Goal: Task Accomplishment & Management: Complete application form

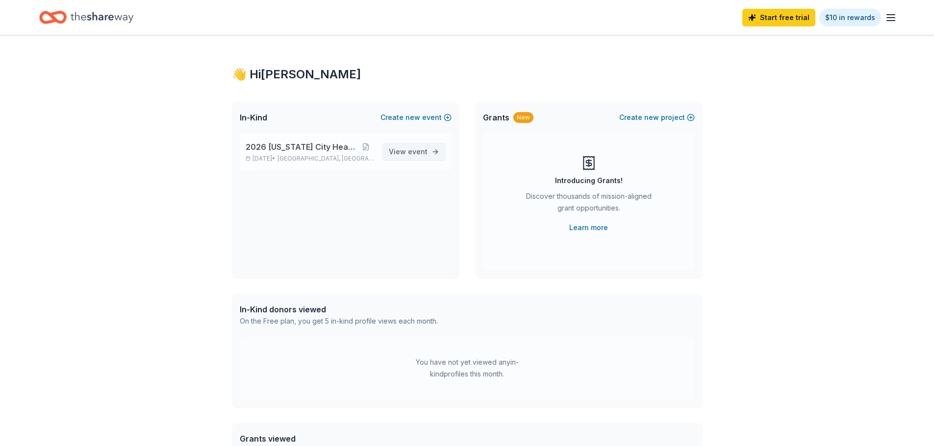
click at [398, 149] on span "View event" at bounding box center [408, 152] width 39 height 12
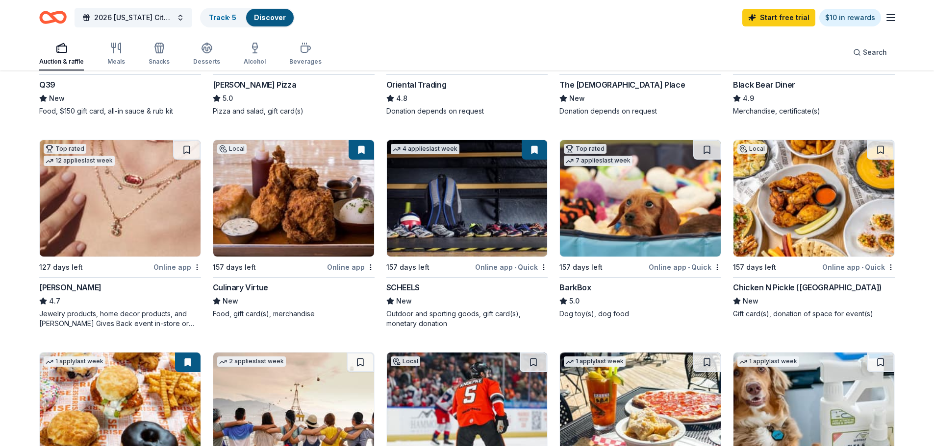
scroll to position [245, 0]
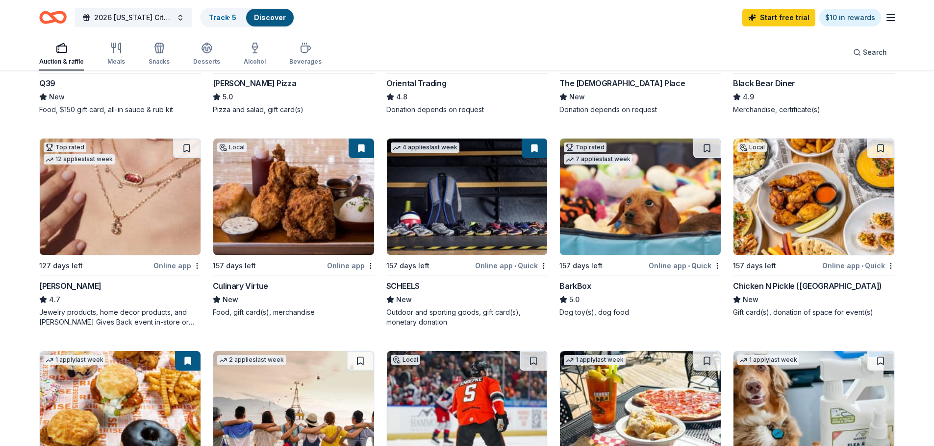
click at [620, 199] on img at bounding box center [640, 197] width 161 height 117
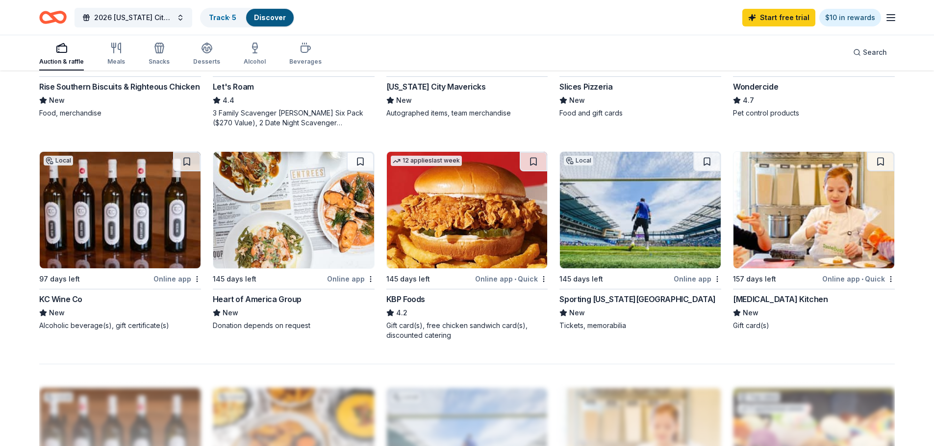
scroll to position [686, 0]
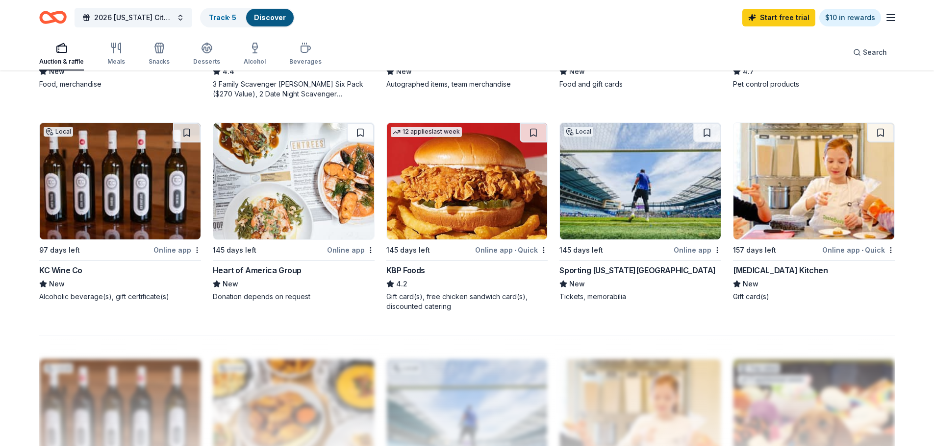
click at [806, 192] on img at bounding box center [813, 181] width 161 height 117
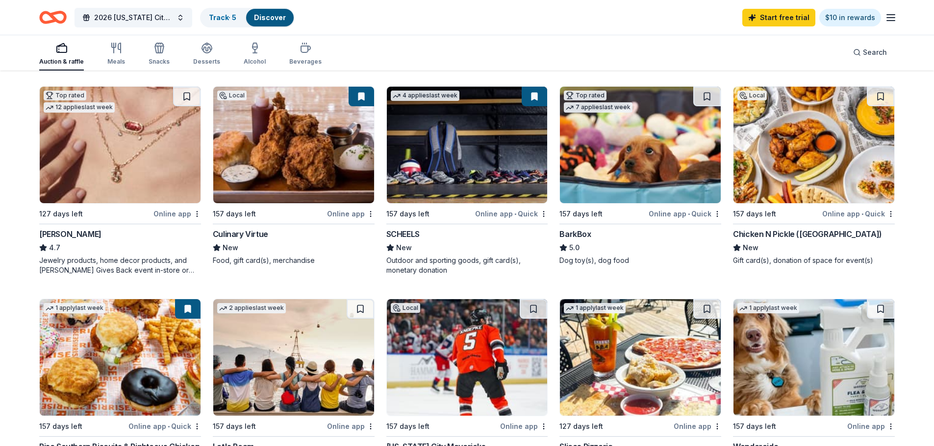
scroll to position [294, 0]
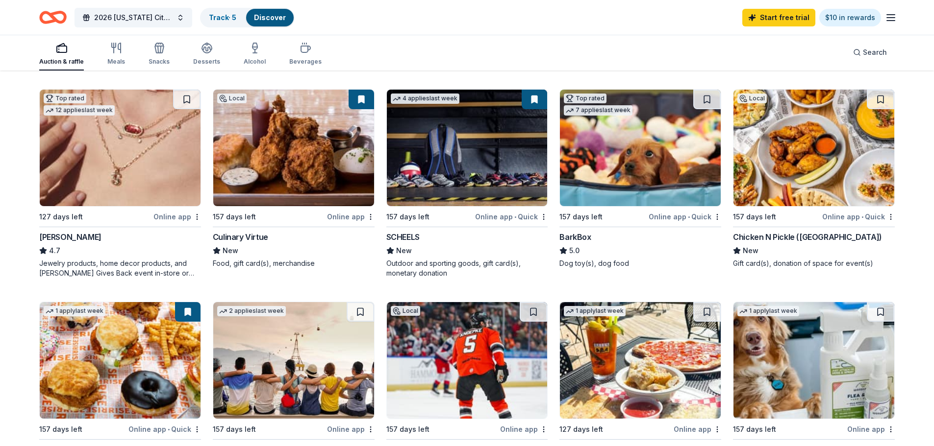
click at [644, 143] on img at bounding box center [640, 148] width 161 height 117
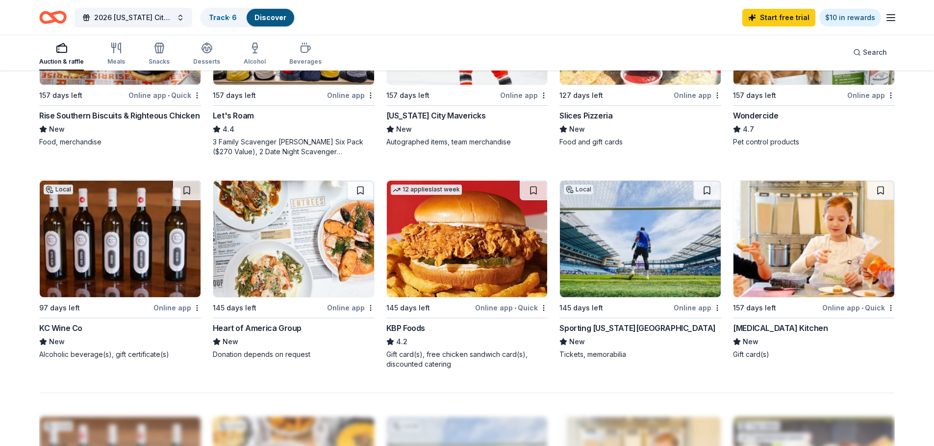
scroll to position [637, 0]
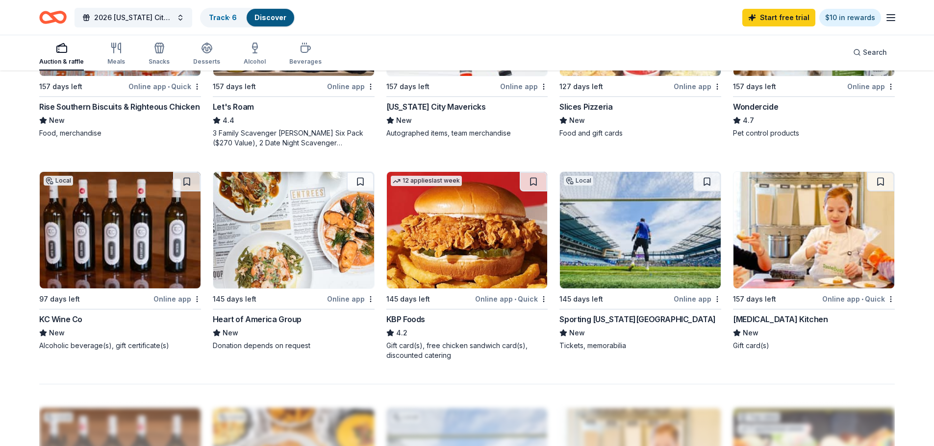
click at [117, 226] on img at bounding box center [120, 230] width 161 height 117
click at [283, 223] on img at bounding box center [293, 230] width 161 height 117
click at [604, 248] on img at bounding box center [640, 230] width 161 height 117
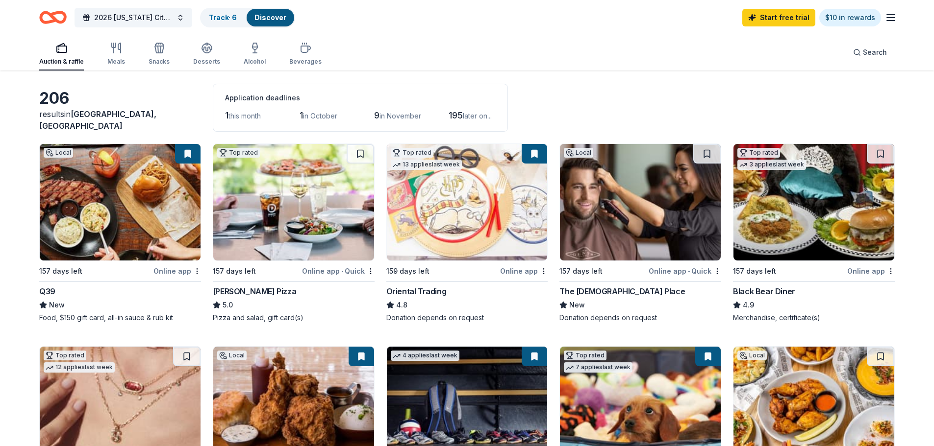
scroll to position [0, 0]
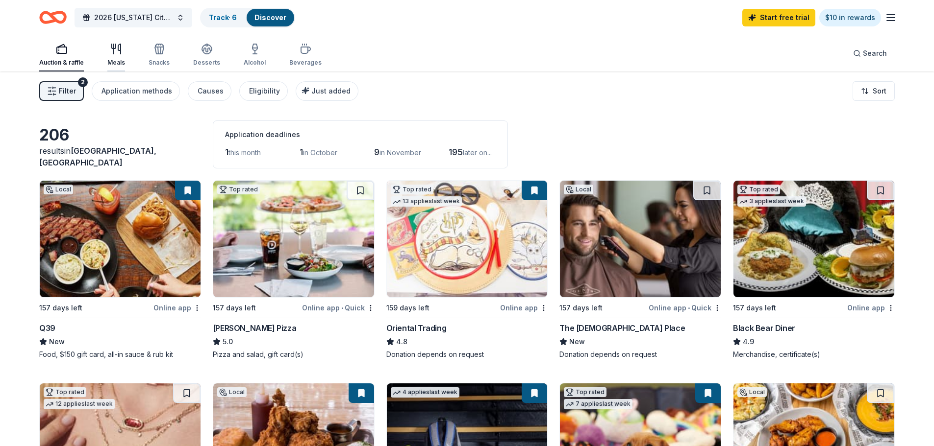
click at [116, 55] on div "Meals" at bounding box center [116, 55] width 18 height 24
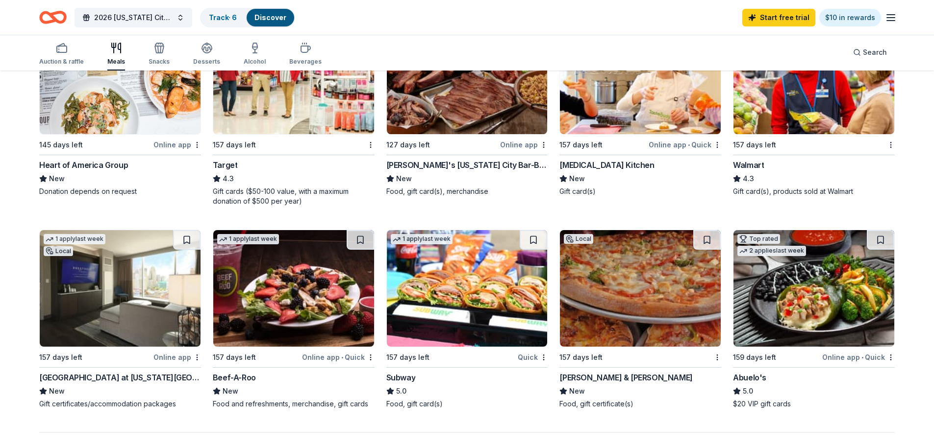
scroll to position [588, 0]
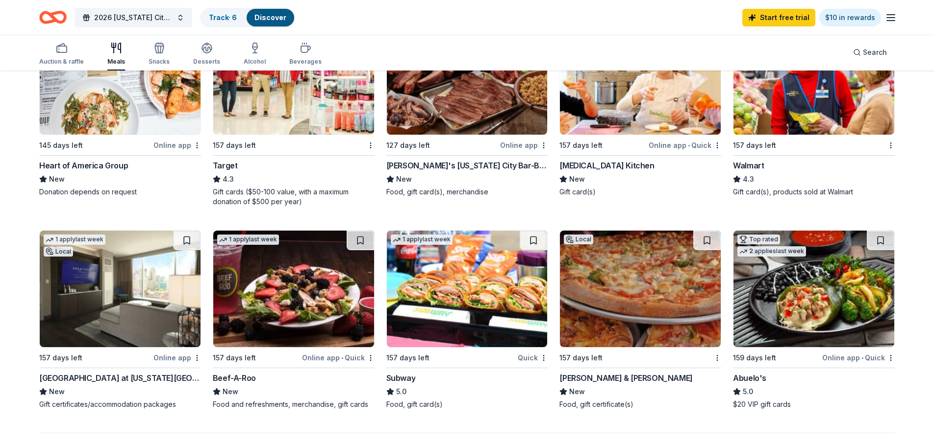
click at [838, 285] on img at bounding box center [813, 289] width 161 height 117
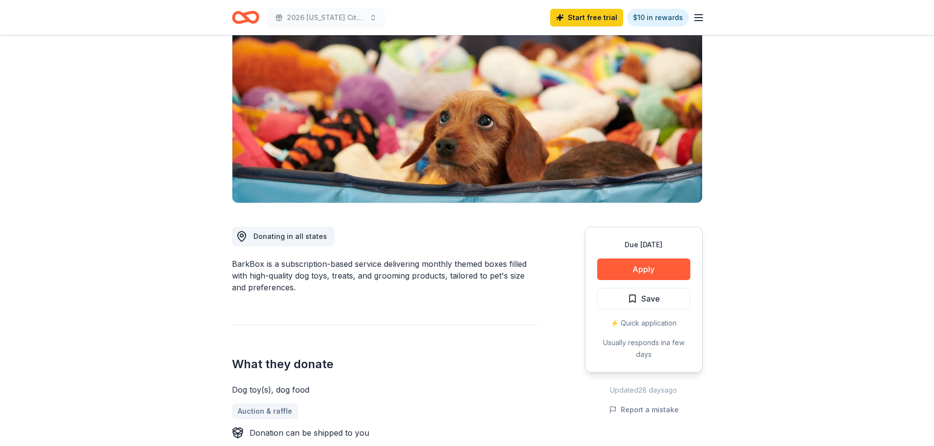
scroll to position [98, 0]
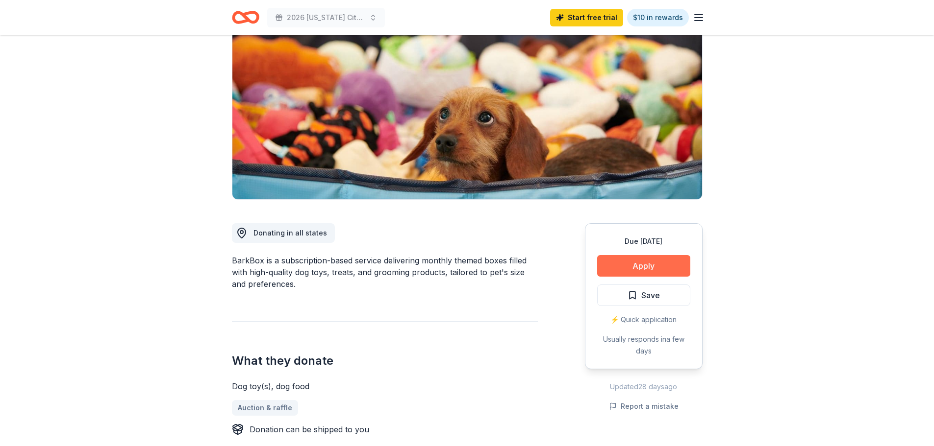
click at [640, 262] on button "Apply" at bounding box center [643, 266] width 93 height 22
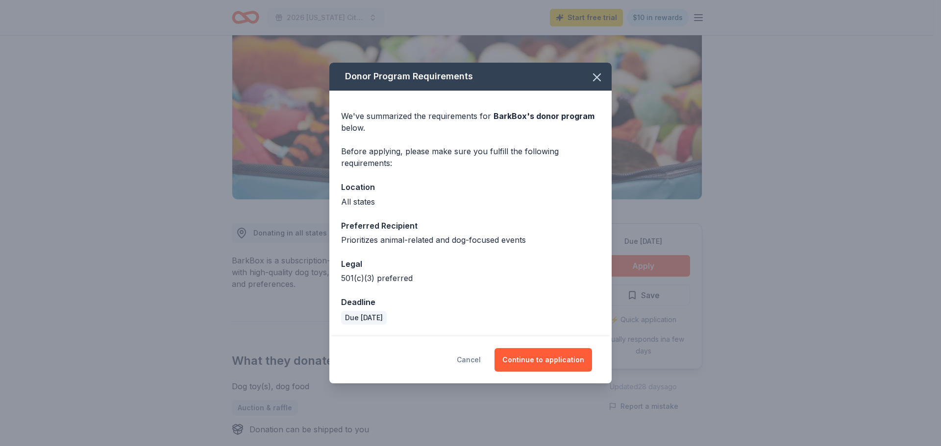
click at [474, 358] on button "Cancel" at bounding box center [469, 360] width 24 height 24
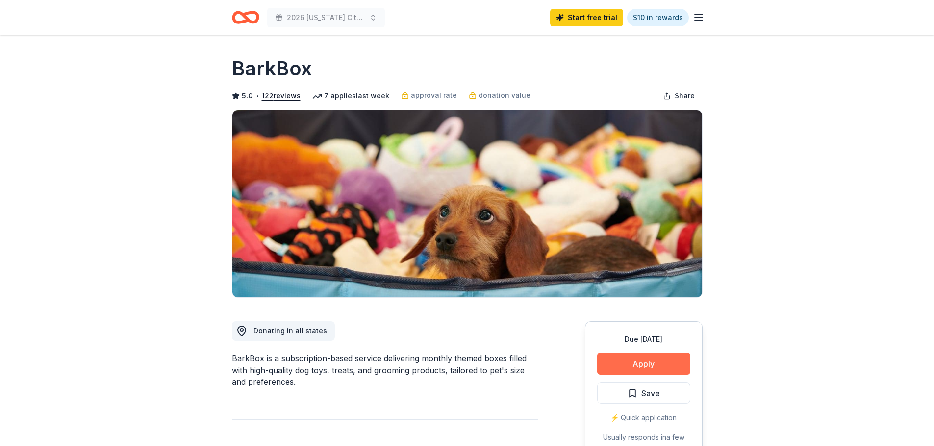
click at [642, 362] on button "Apply" at bounding box center [643, 364] width 93 height 22
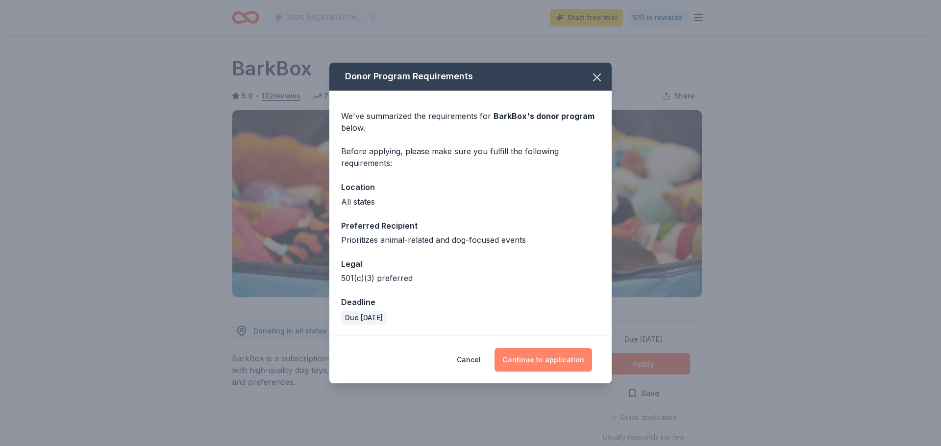
click at [539, 357] on button "Continue to application" at bounding box center [544, 360] width 98 height 24
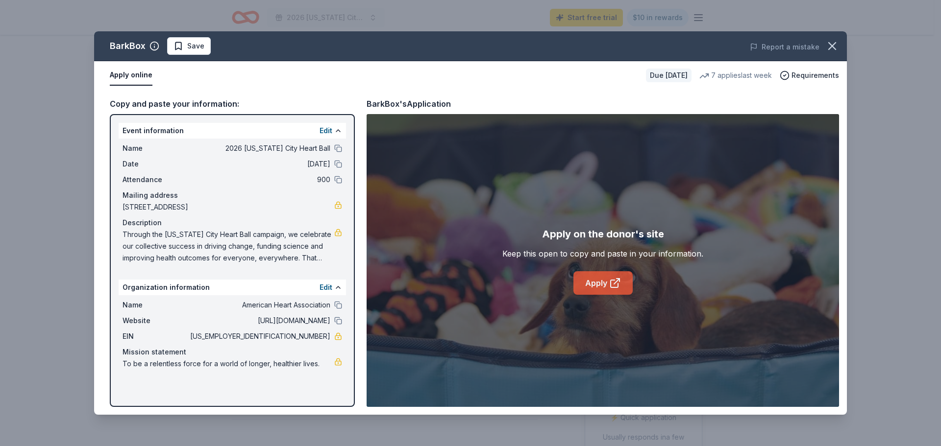
click at [593, 282] on link "Apply" at bounding box center [602, 284] width 59 height 24
click at [187, 40] on span "Save" at bounding box center [195, 46] width 17 height 12
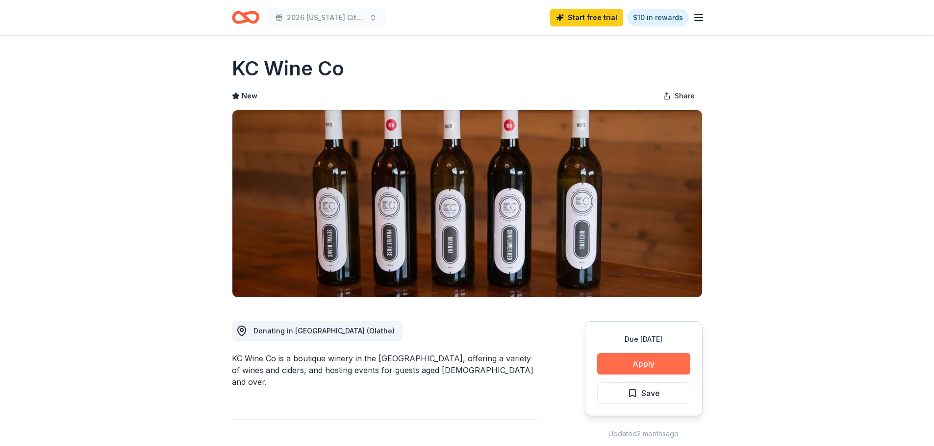
click at [640, 361] on button "Apply" at bounding box center [643, 364] width 93 height 22
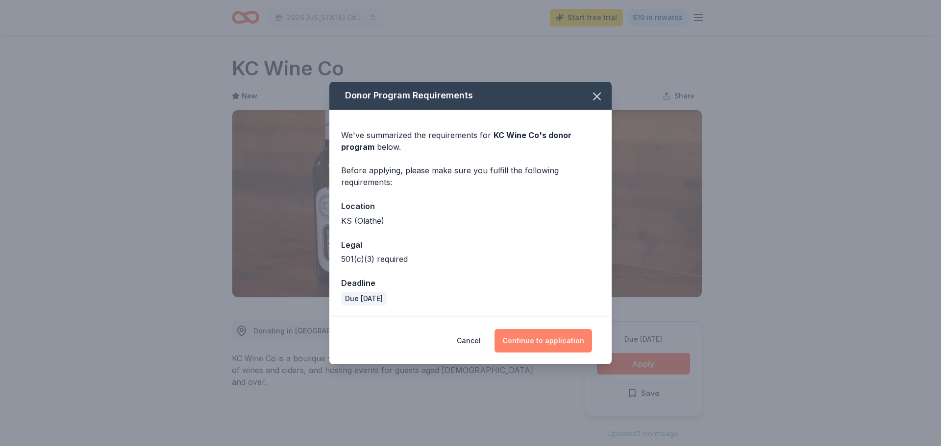
click at [544, 338] on button "Continue to application" at bounding box center [544, 341] width 98 height 24
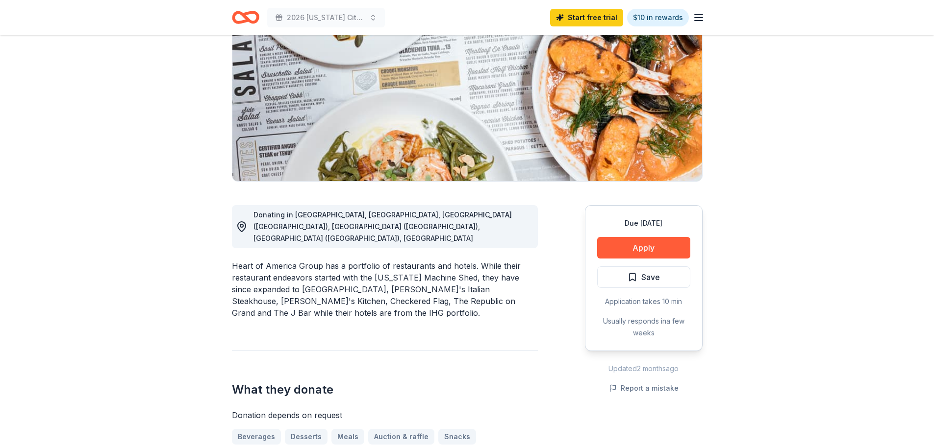
scroll to position [147, 0]
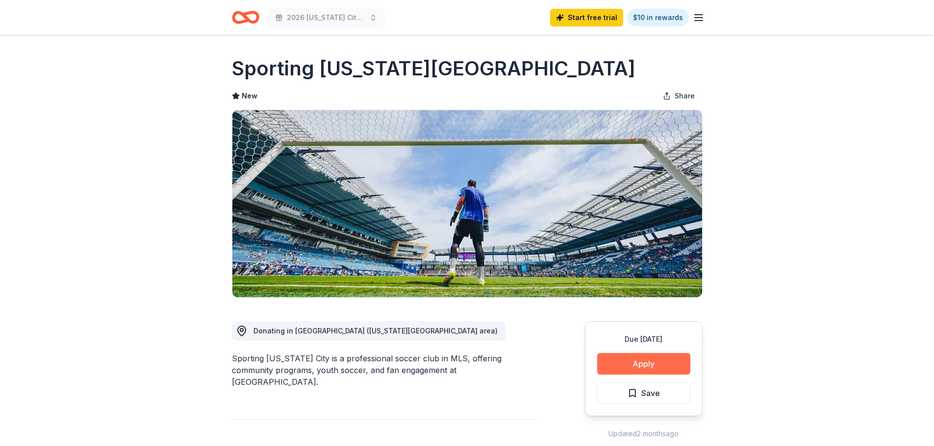
click at [642, 362] on button "Apply" at bounding box center [643, 364] width 93 height 22
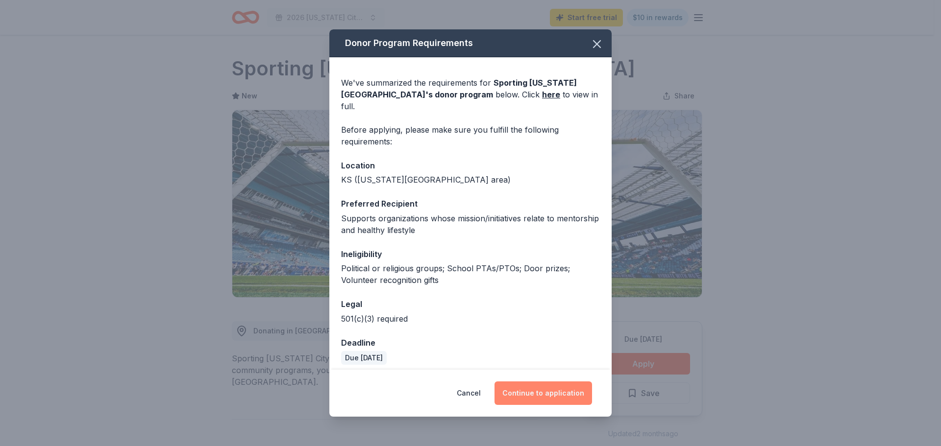
click at [552, 390] on button "Continue to application" at bounding box center [544, 394] width 98 height 24
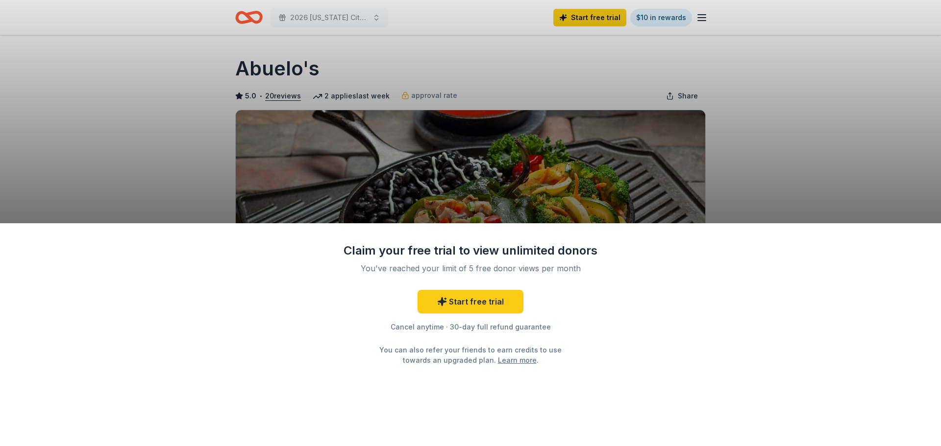
click at [741, 155] on div "Claim your free trial to view unlimited donors You've reached your limit of 5 f…" at bounding box center [470, 223] width 941 height 446
